Goal: Navigation & Orientation: Find specific page/section

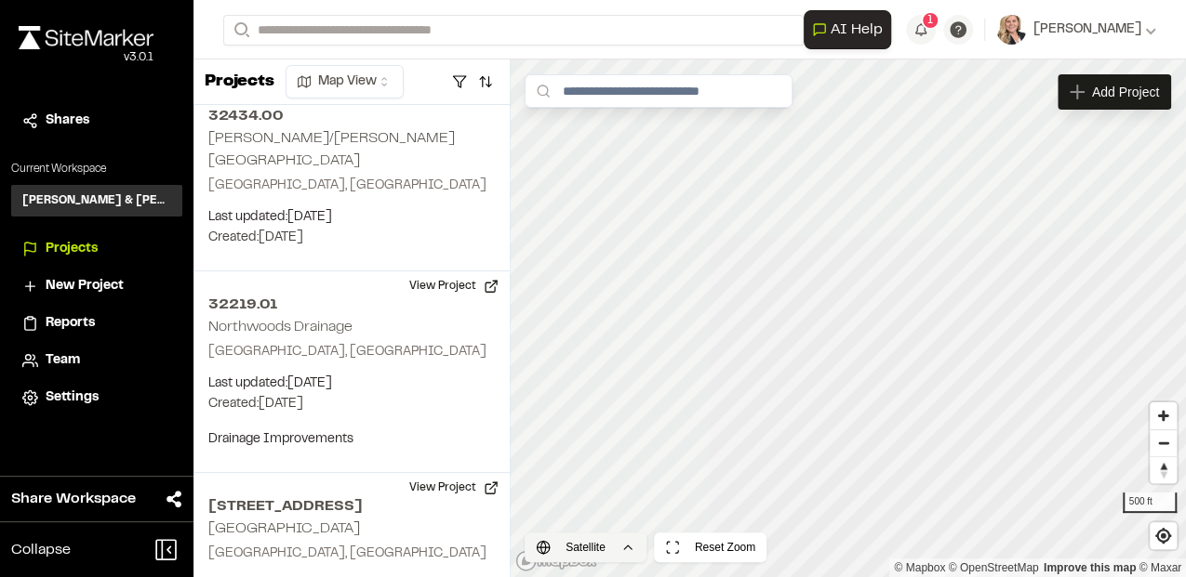
scroll to position [5076, 0]
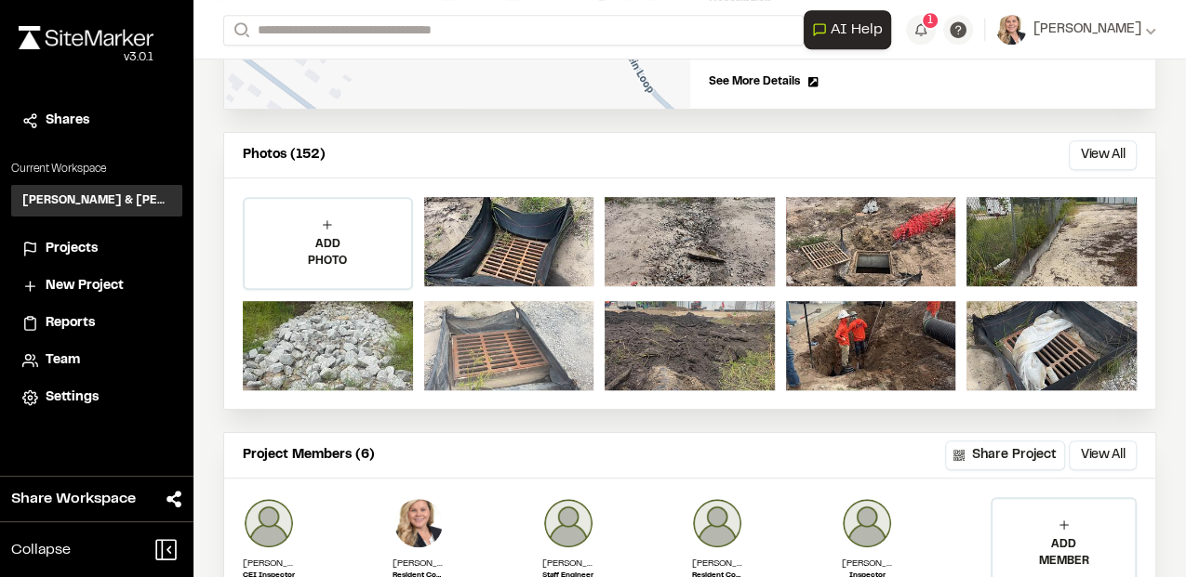
scroll to position [496, 0]
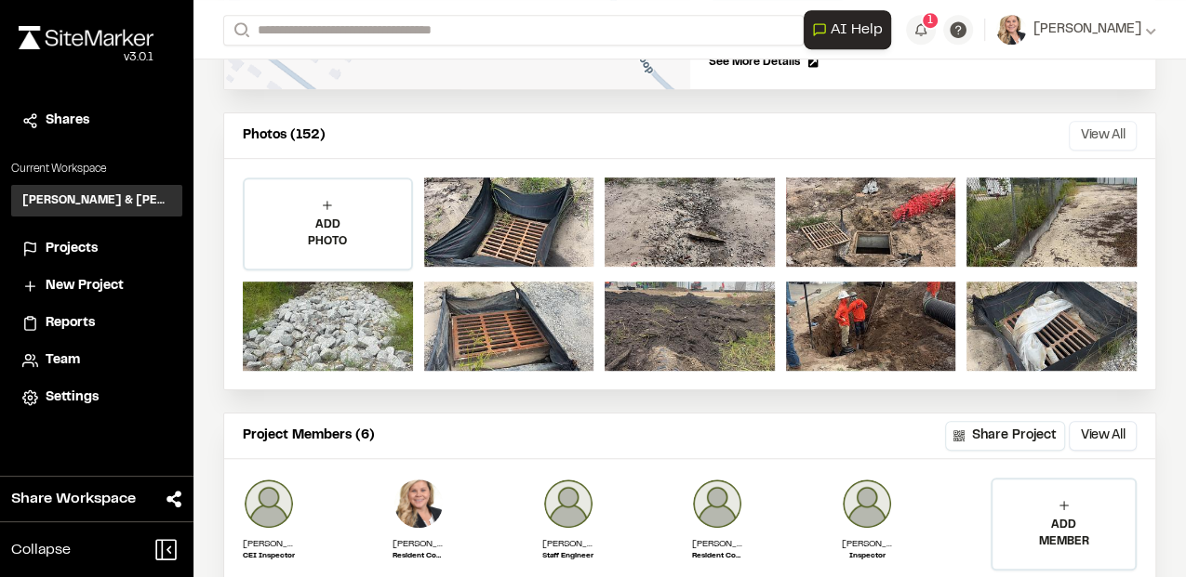
click at [1069, 132] on button "View All" at bounding box center [1102, 136] width 68 height 30
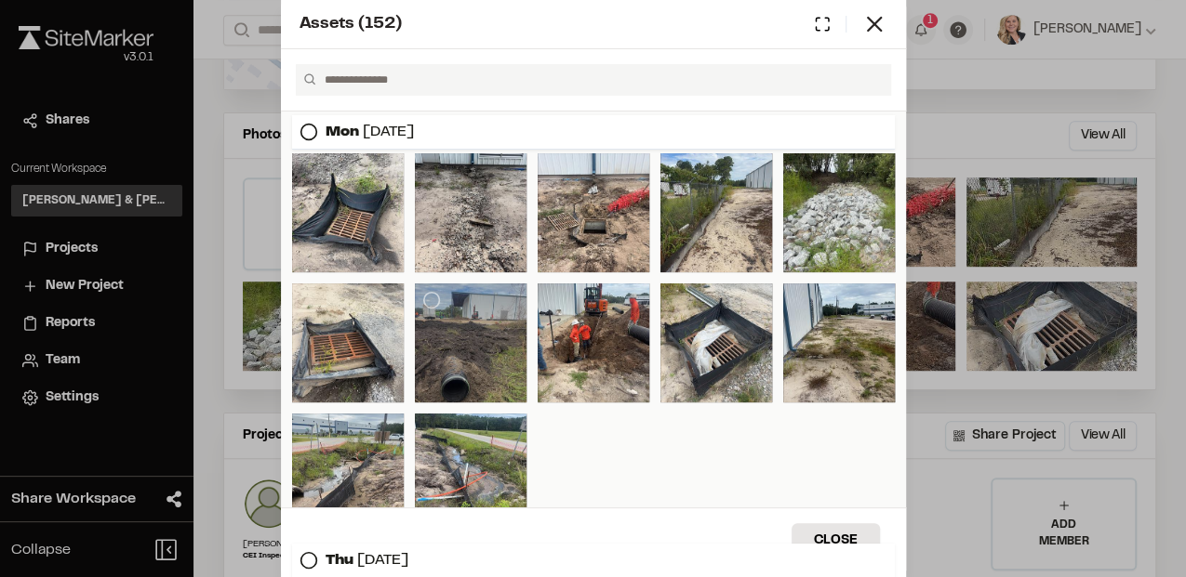
click at [446, 344] on div at bounding box center [471, 343] width 112 height 119
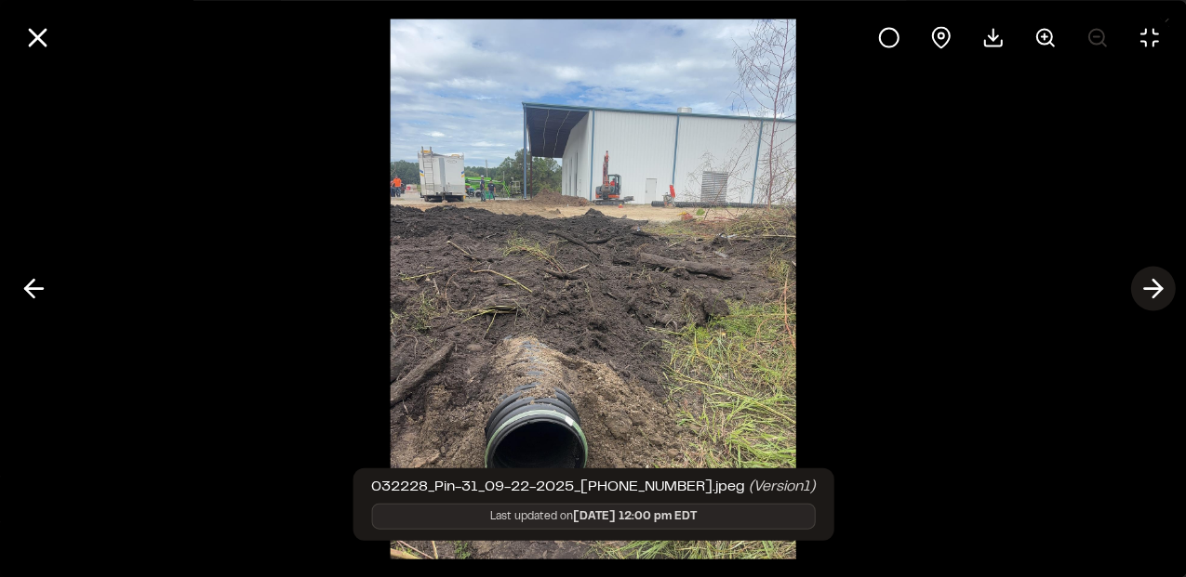
click at [1152, 292] on icon at bounding box center [1152, 289] width 30 height 32
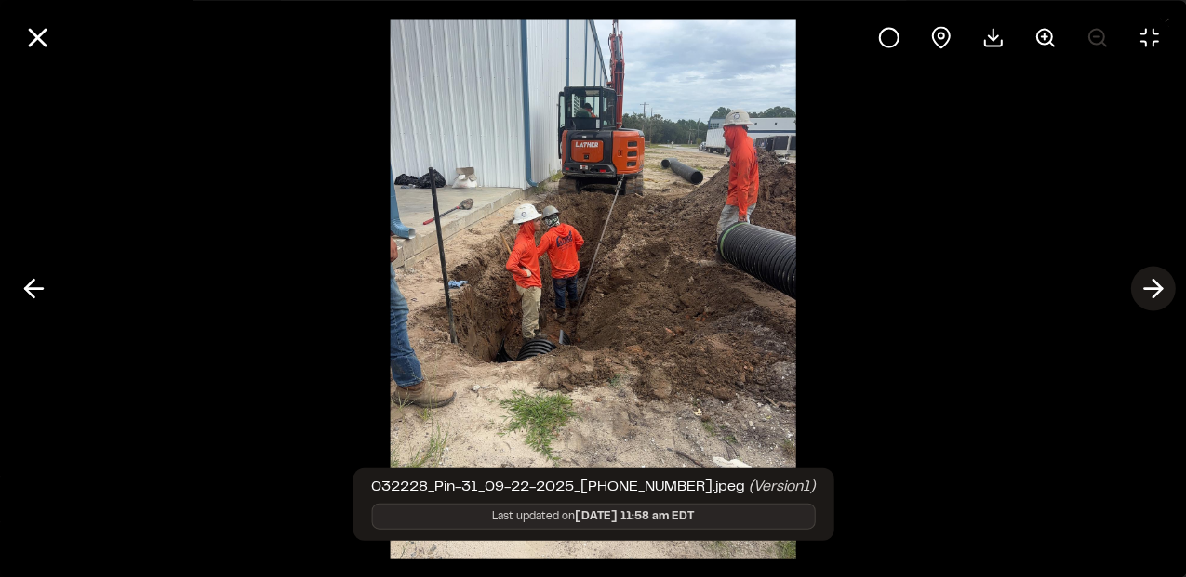
click at [1152, 292] on icon at bounding box center [1152, 289] width 30 height 32
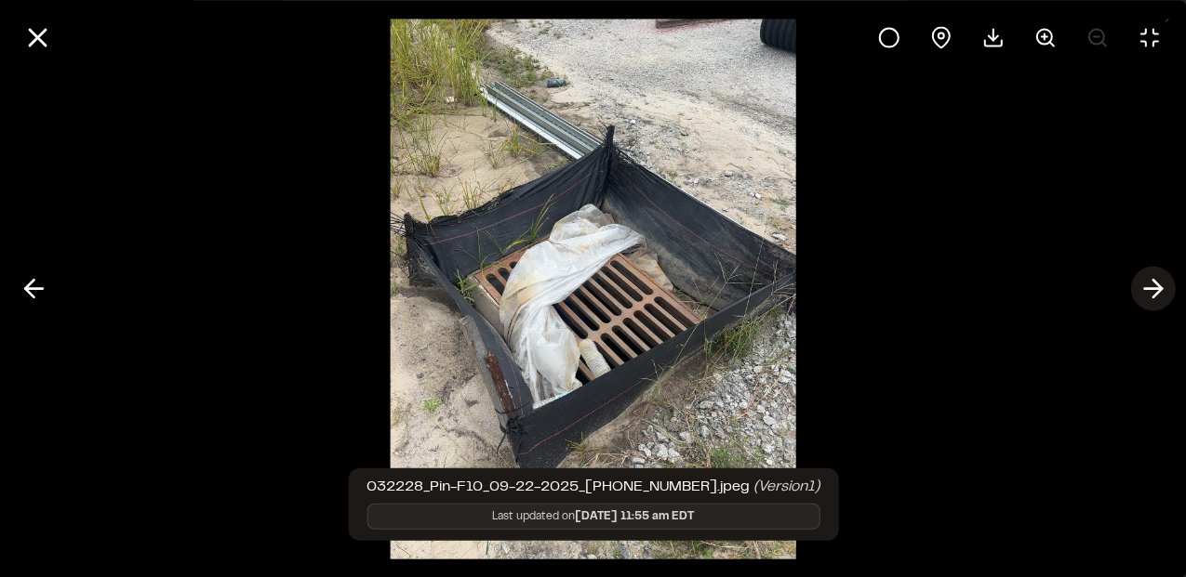
click at [1153, 291] on icon at bounding box center [1152, 289] width 30 height 32
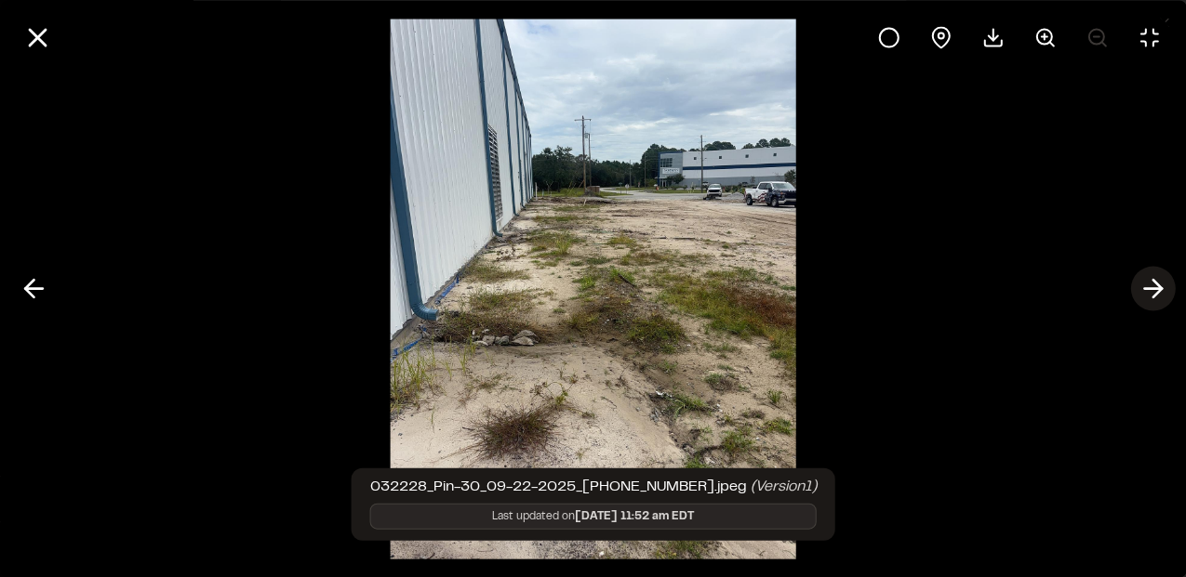
click at [1153, 291] on icon at bounding box center [1152, 289] width 30 height 32
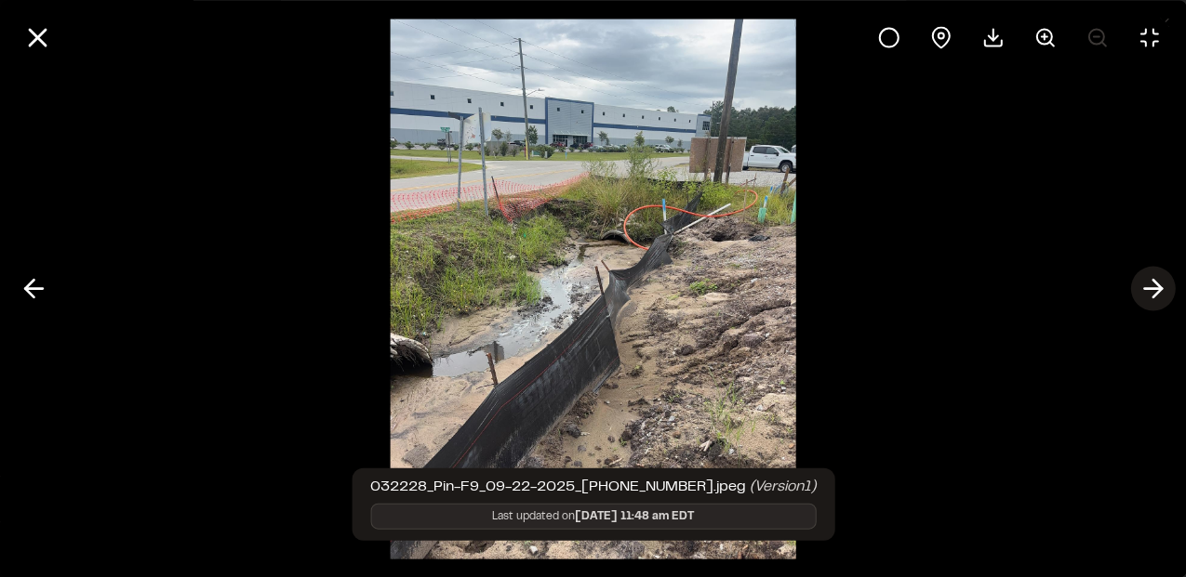
click at [1152, 291] on icon at bounding box center [1152, 289] width 30 height 32
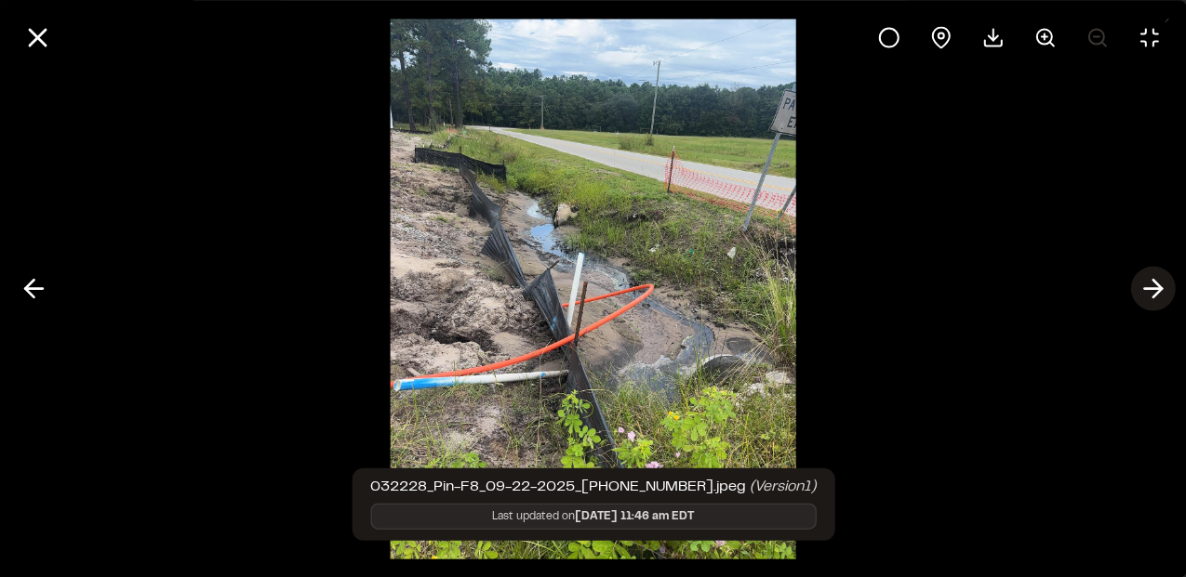
click at [1152, 291] on icon at bounding box center [1152, 289] width 30 height 32
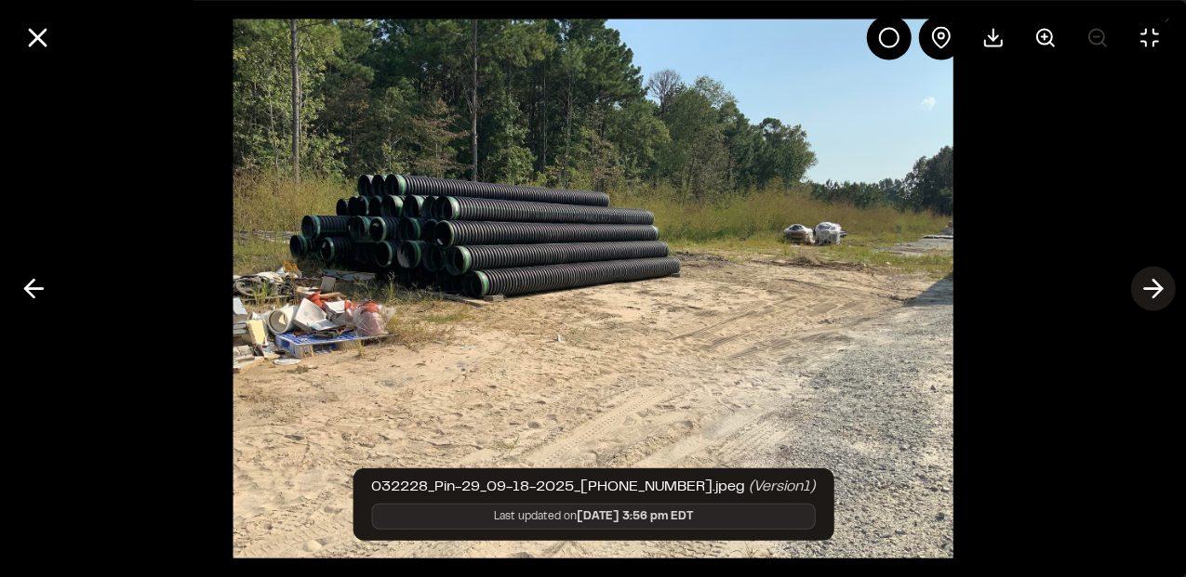
click at [1152, 291] on icon at bounding box center [1152, 289] width 30 height 32
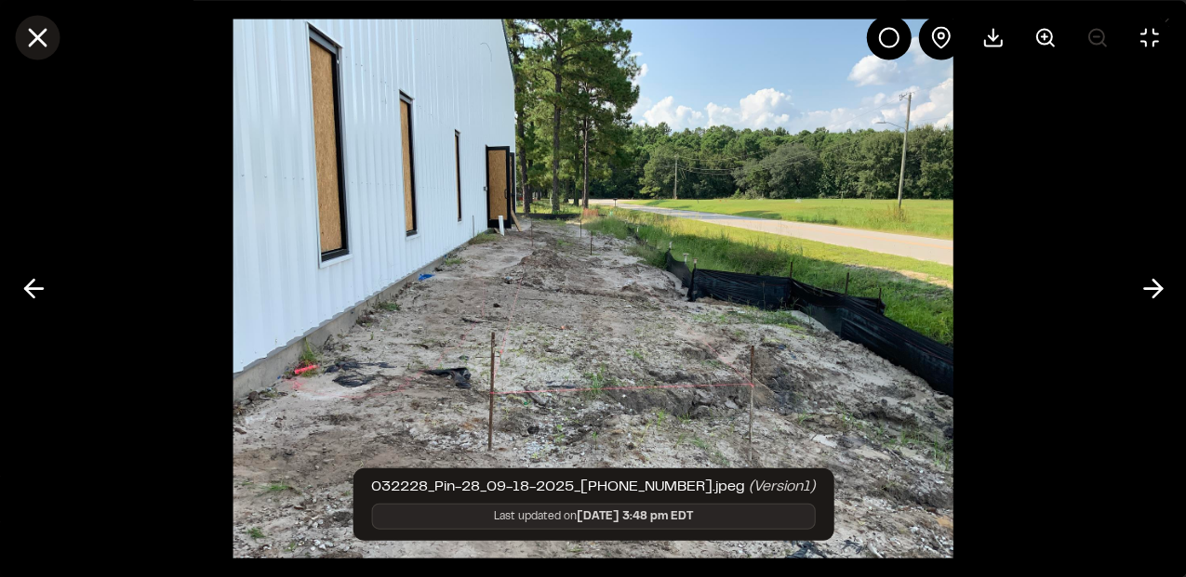
click at [36, 26] on icon at bounding box center [37, 37] width 32 height 32
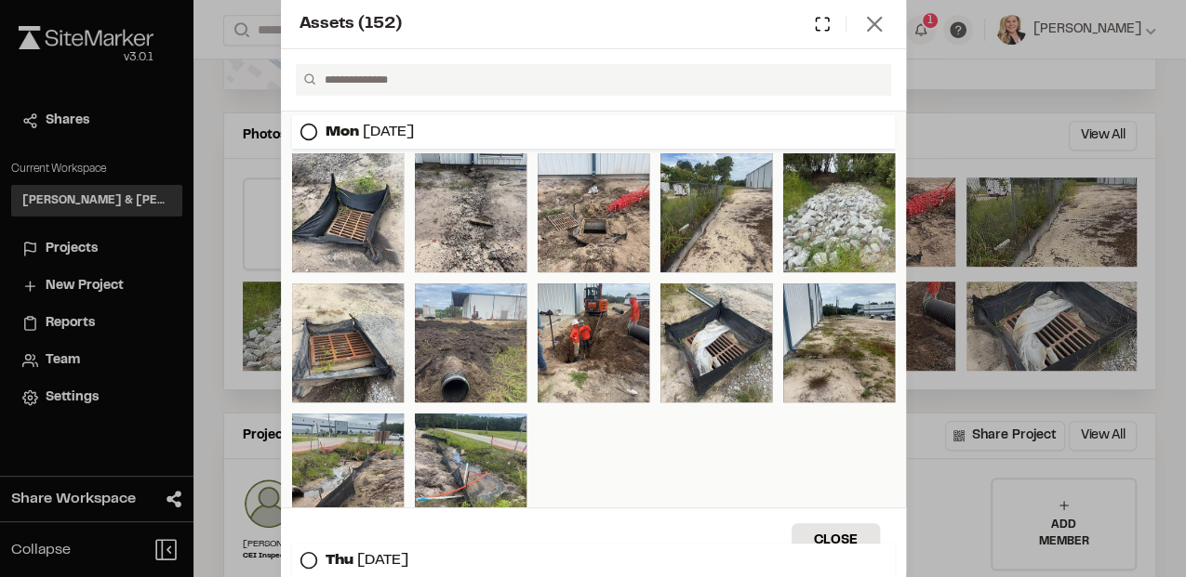
click at [873, 21] on icon at bounding box center [874, 24] width 26 height 26
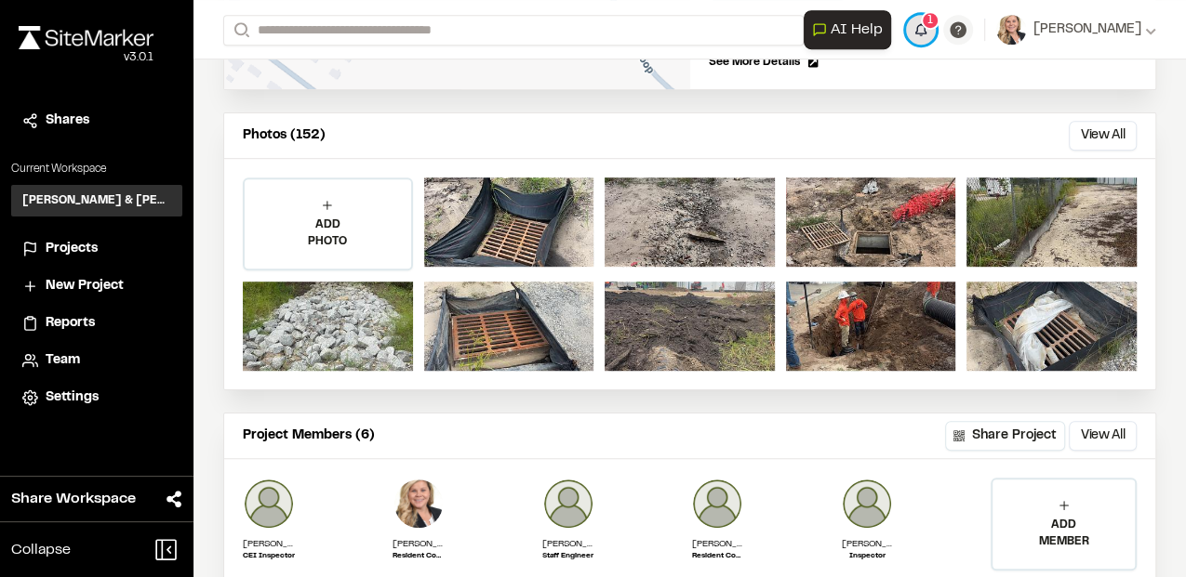
click at [921, 33] on button "1" at bounding box center [921, 30] width 30 height 30
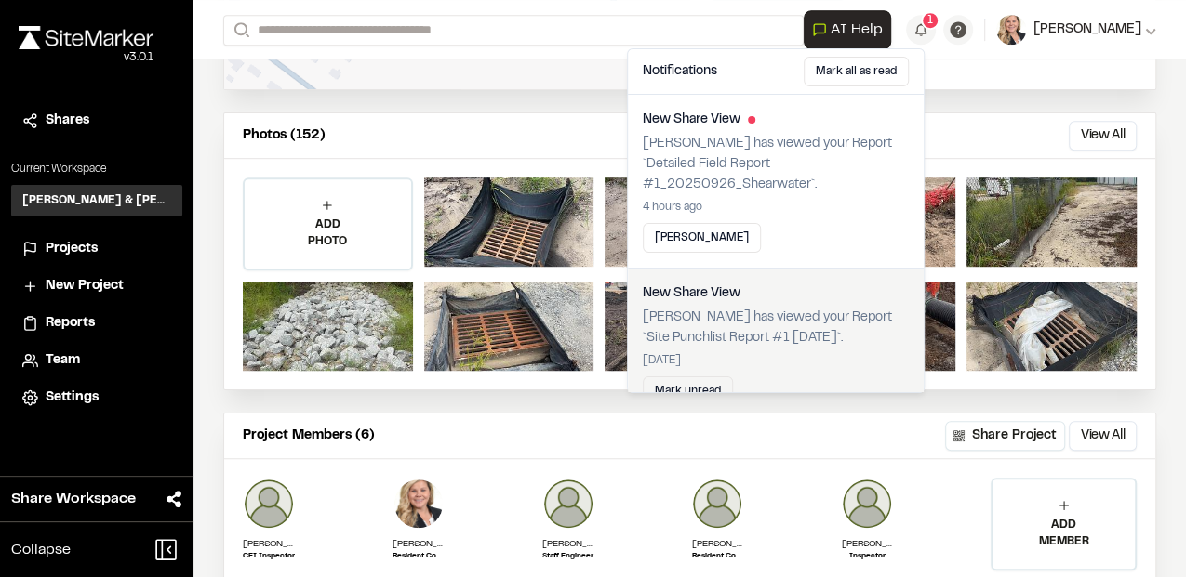
click at [1080, 41] on button "[PERSON_NAME]" at bounding box center [1076, 30] width 160 height 30
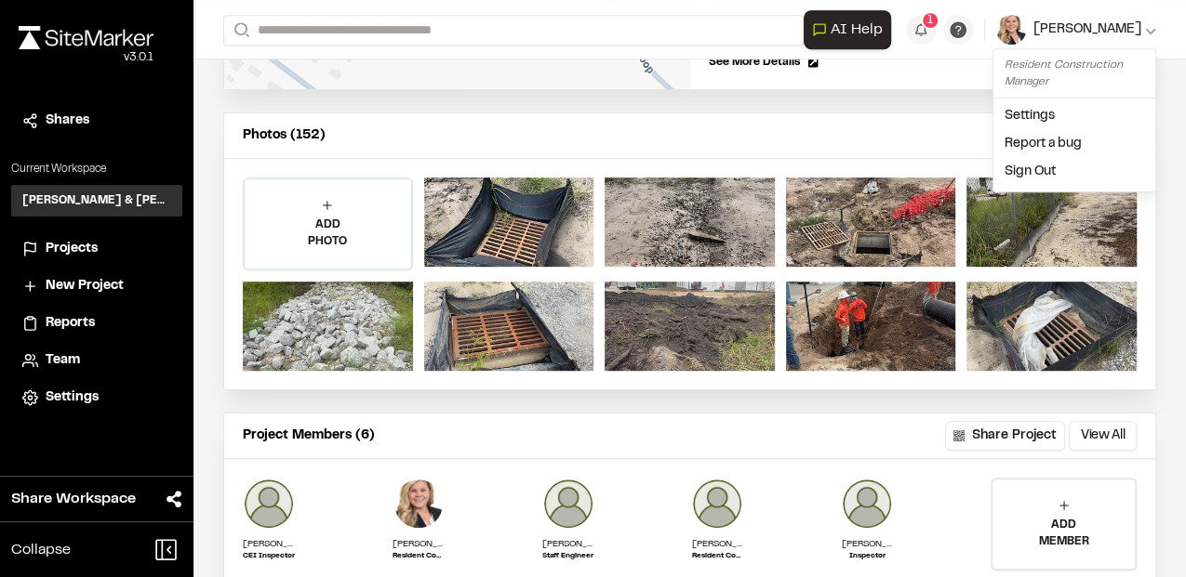
click at [1052, 30] on span "[PERSON_NAME]" at bounding box center [1087, 30] width 108 height 20
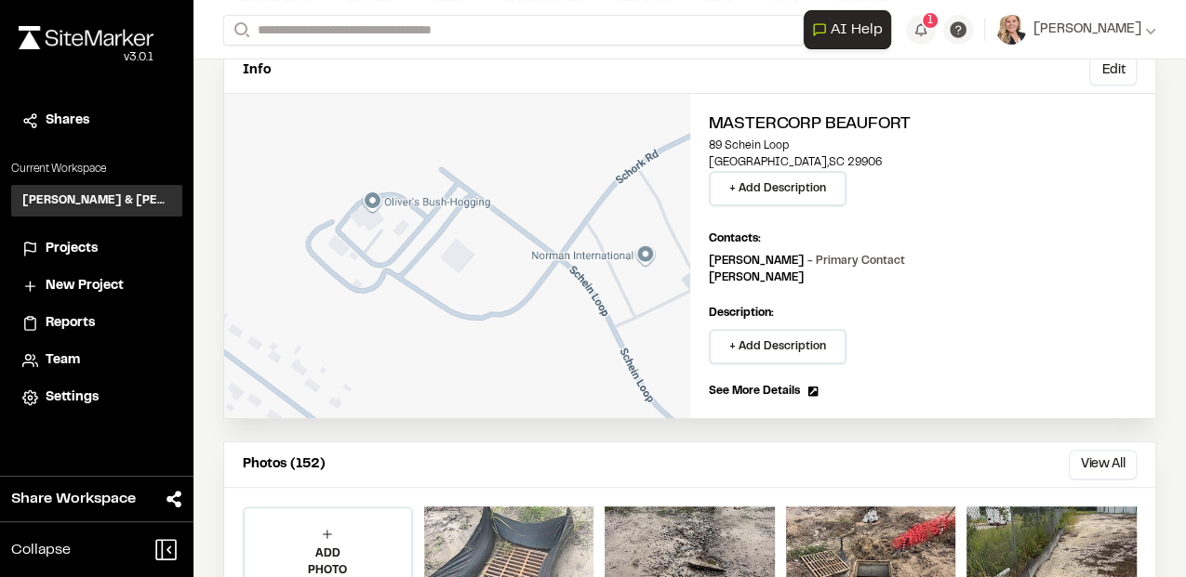
scroll to position [0, 0]
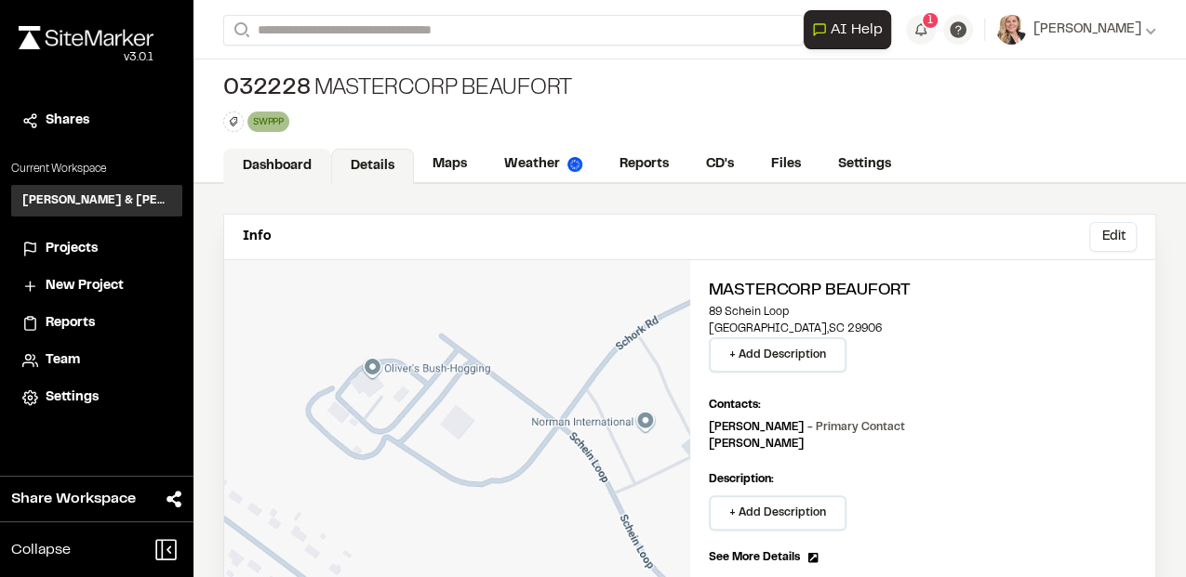
click at [281, 161] on link "Dashboard" at bounding box center [277, 166] width 108 height 35
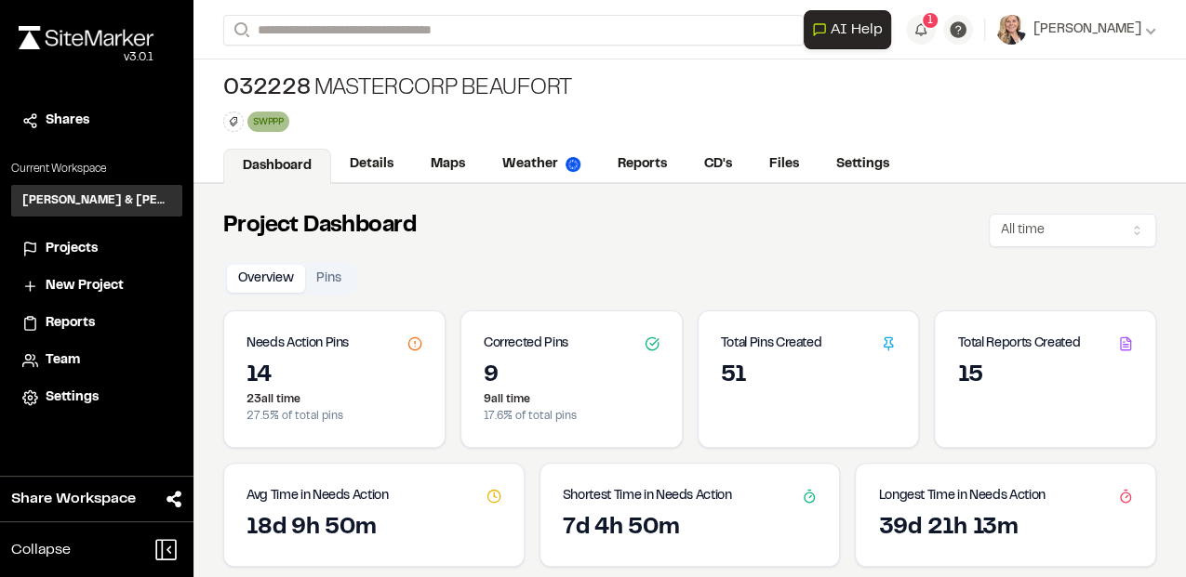
click at [417, 343] on icon at bounding box center [414, 344] width 15 height 15
click at [381, 155] on link "Details" at bounding box center [372, 166] width 83 height 35
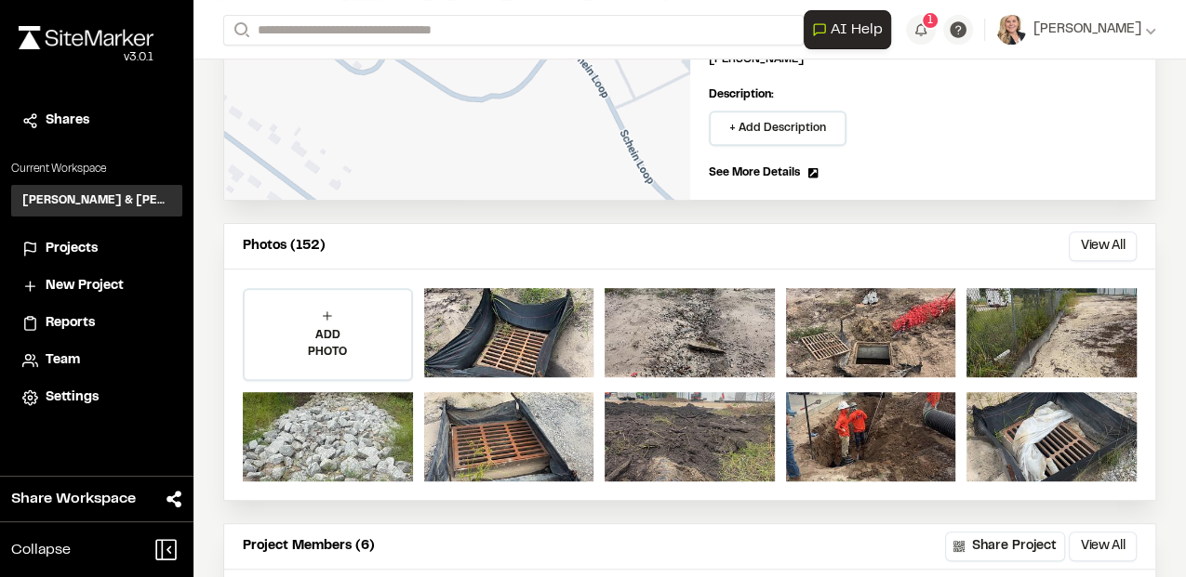
scroll to position [369, 0]
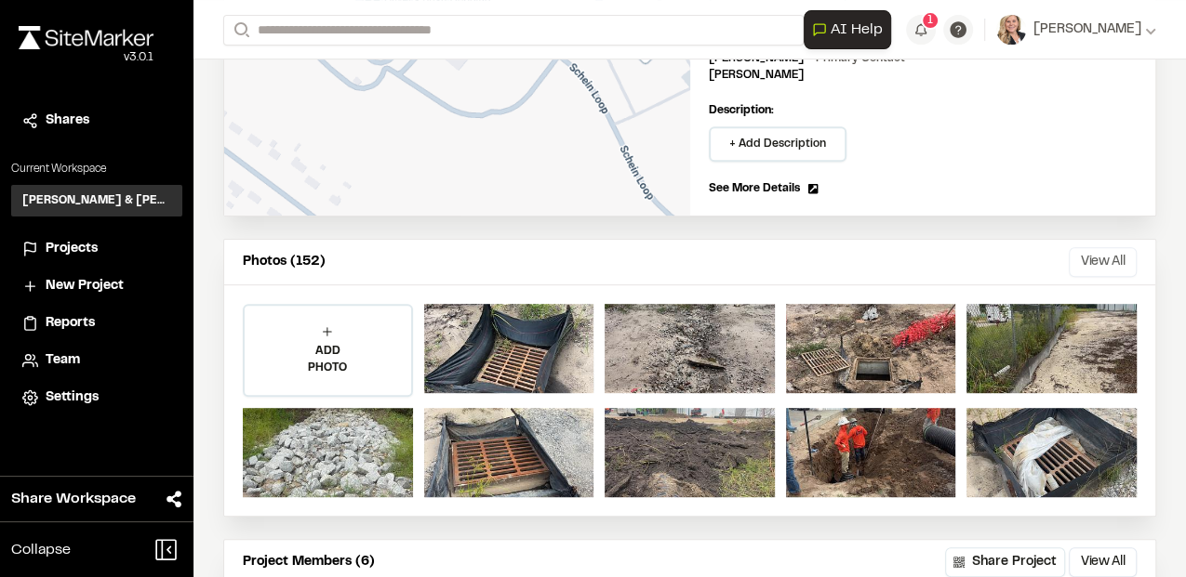
click at [1079, 263] on button "View All" at bounding box center [1102, 262] width 68 height 30
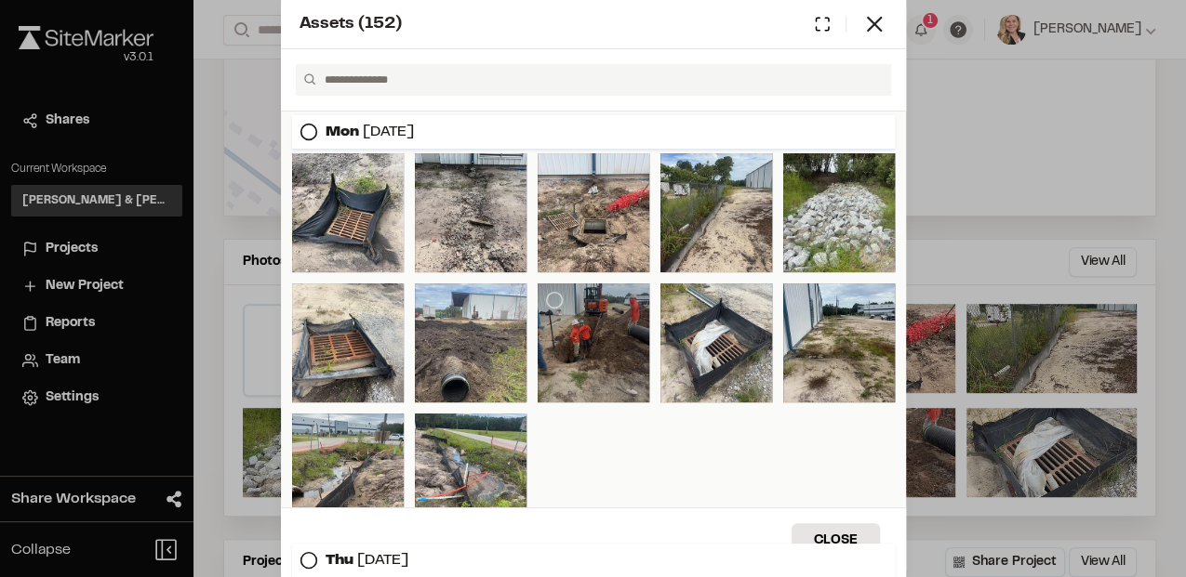
click at [588, 346] on div at bounding box center [593, 343] width 112 height 119
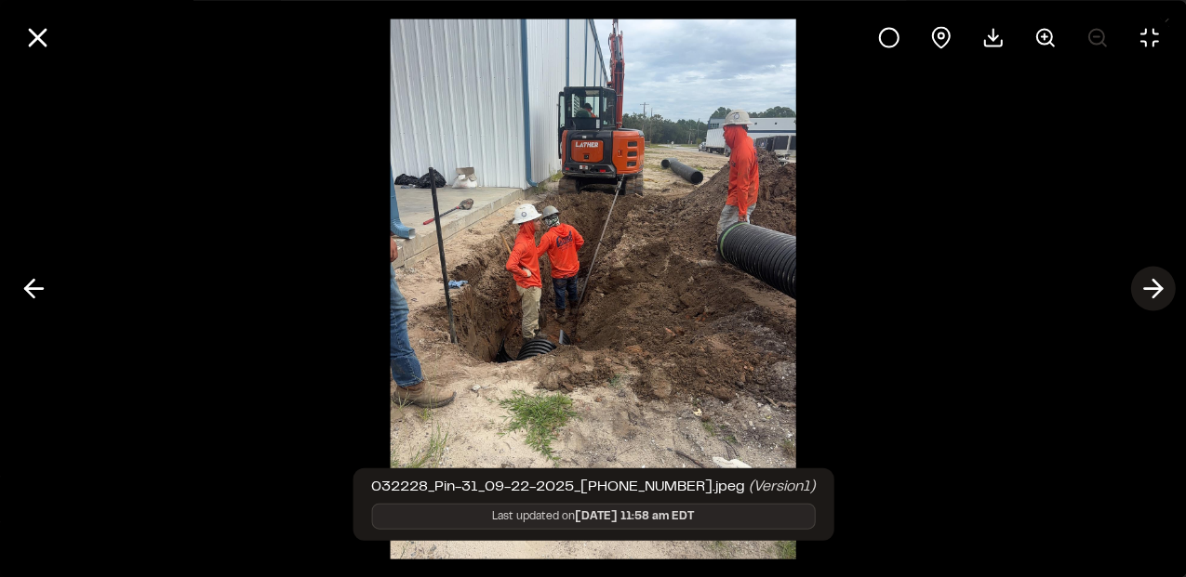
click at [1135, 298] on button at bounding box center [1152, 289] width 45 height 45
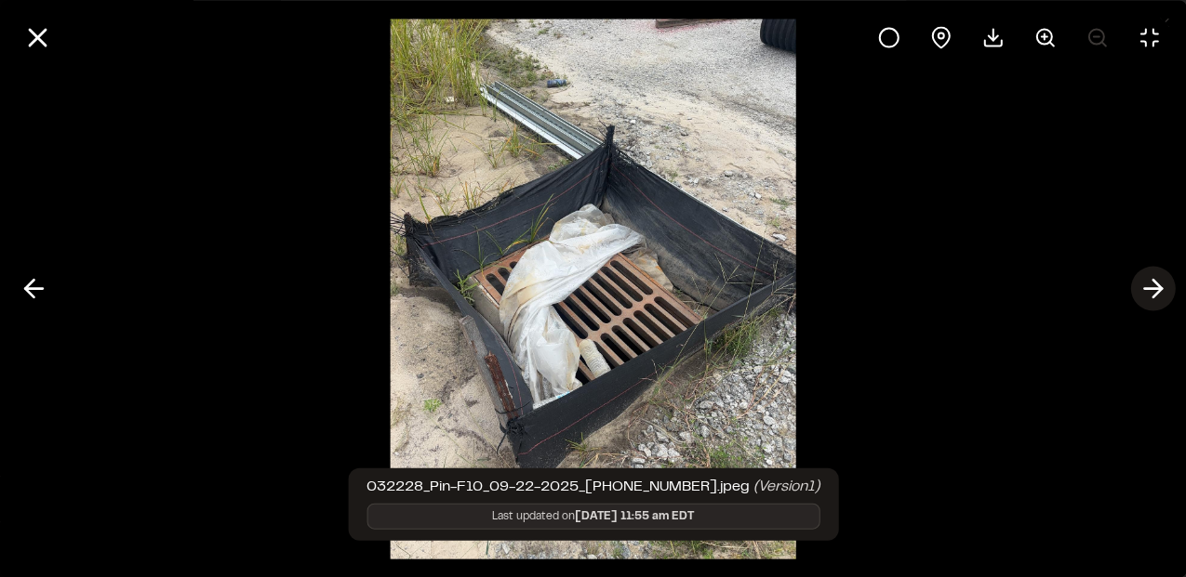
click at [1135, 298] on button at bounding box center [1152, 289] width 45 height 45
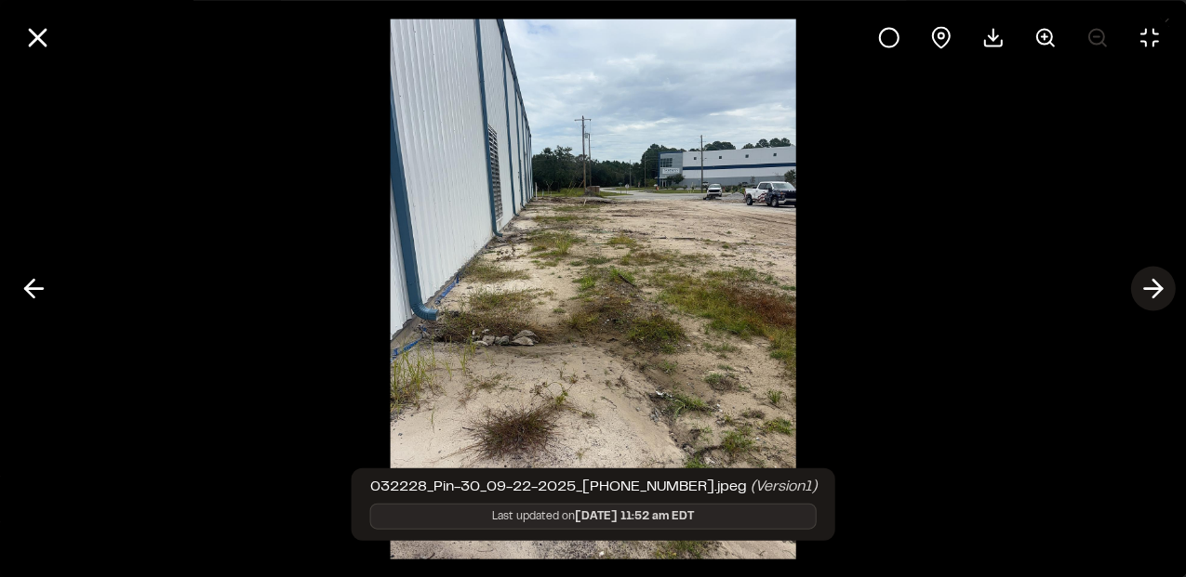
click at [1135, 298] on button at bounding box center [1152, 289] width 45 height 45
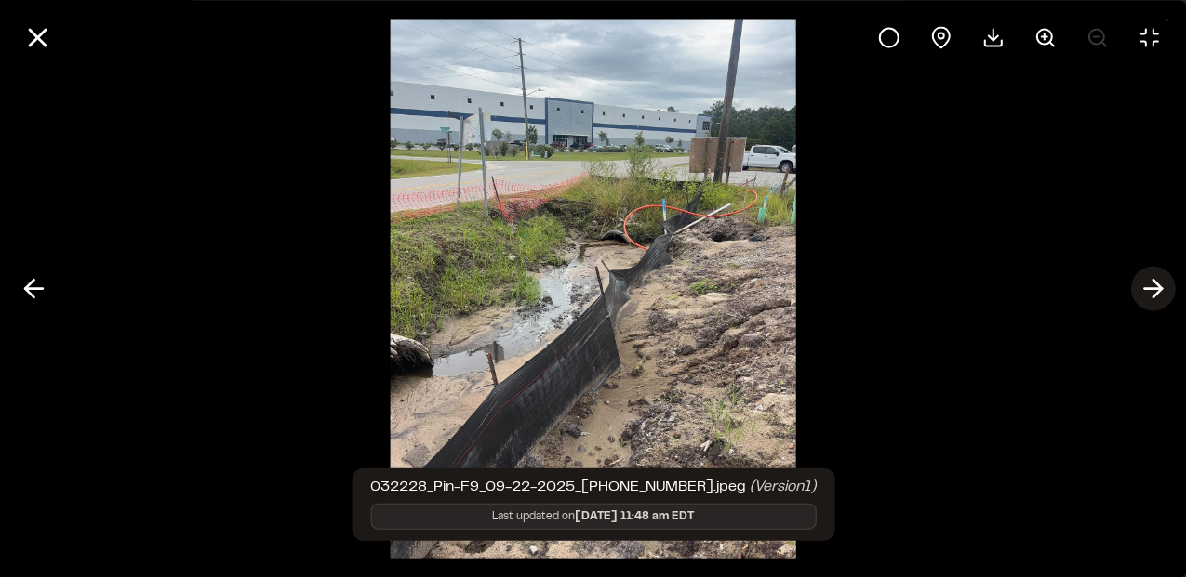
click at [1135, 298] on button at bounding box center [1152, 289] width 45 height 45
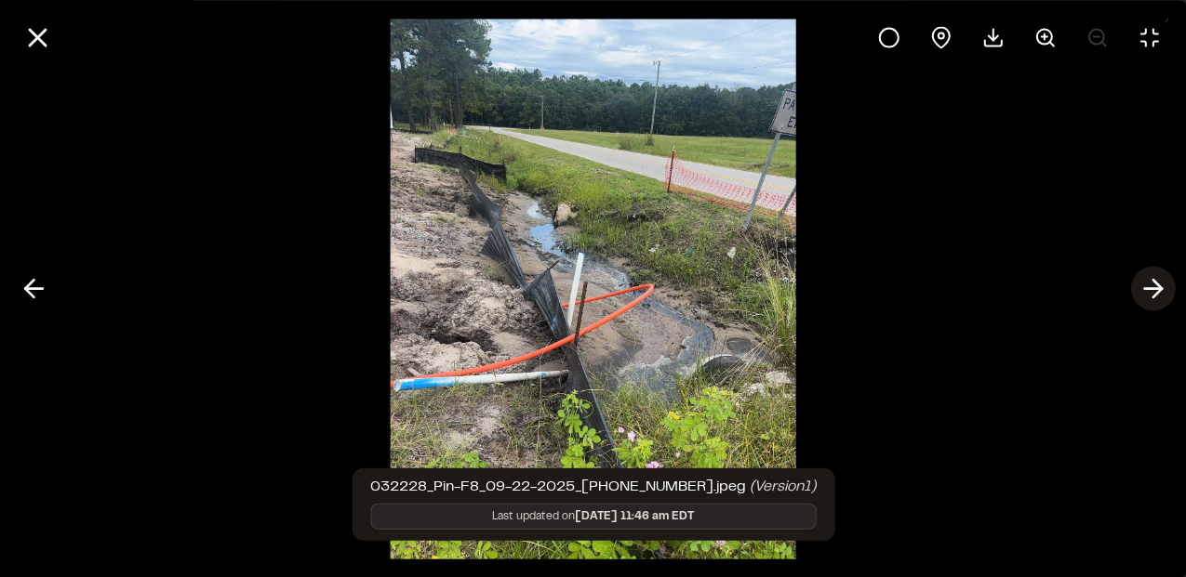
click at [1135, 298] on button at bounding box center [1152, 289] width 45 height 45
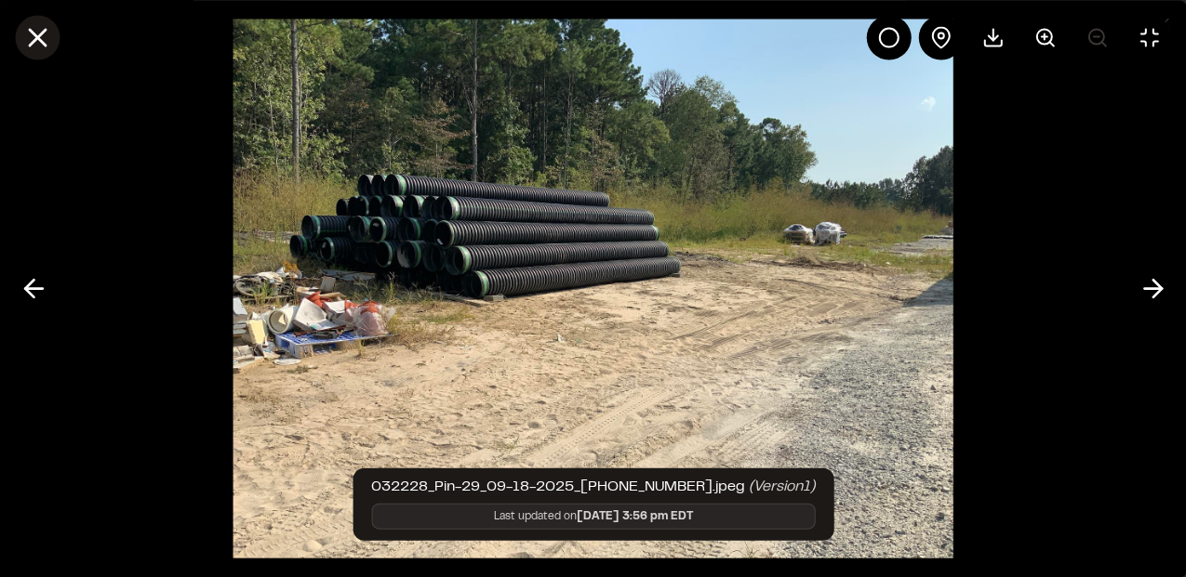
click at [39, 33] on line at bounding box center [38, 38] width 16 height 16
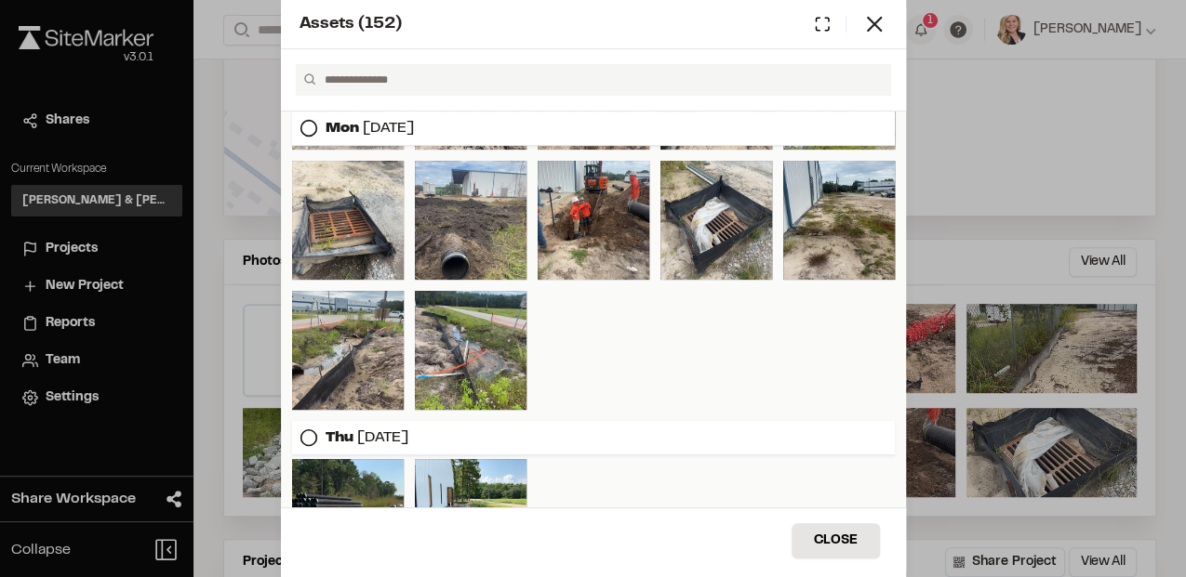
scroll to position [124, 0]
